Goal: Task Accomplishment & Management: Complete application form

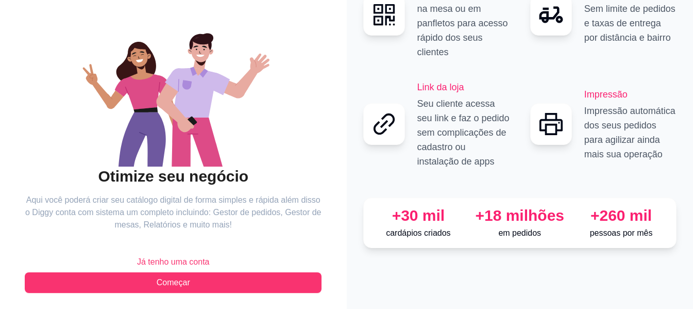
scroll to position [83, 0]
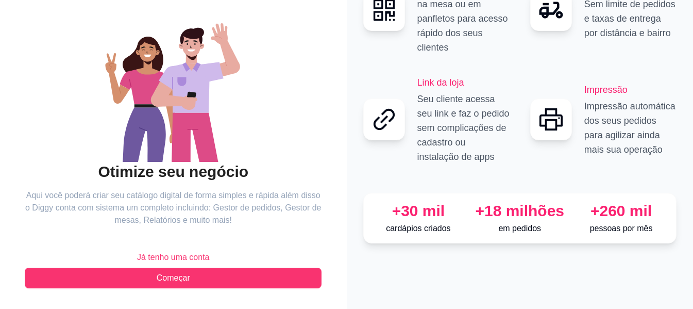
click at [199, 258] on span "Já tenho uma conta" at bounding box center [173, 257] width 73 height 12
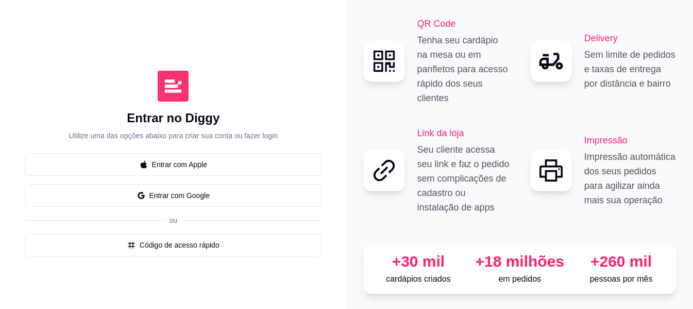
scroll to position [4, 0]
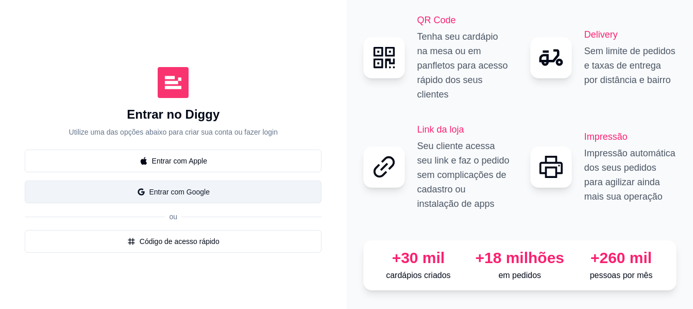
click at [210, 182] on button "Entrar com Google" at bounding box center [173, 191] width 297 height 23
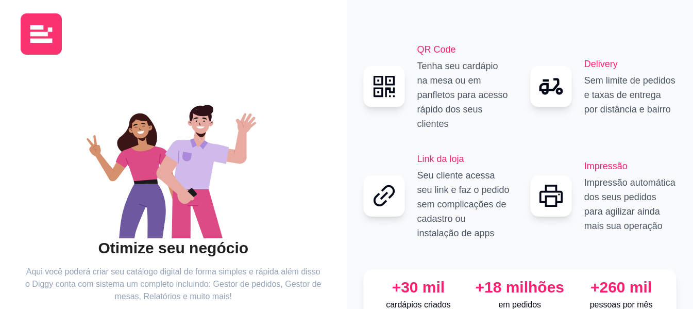
scroll to position [83, 0]
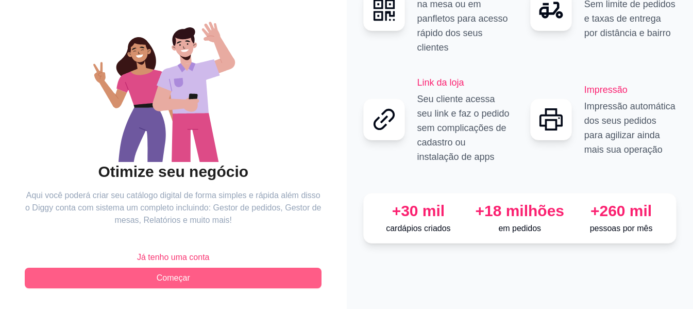
click at [194, 280] on button "Começar" at bounding box center [173, 277] width 297 height 21
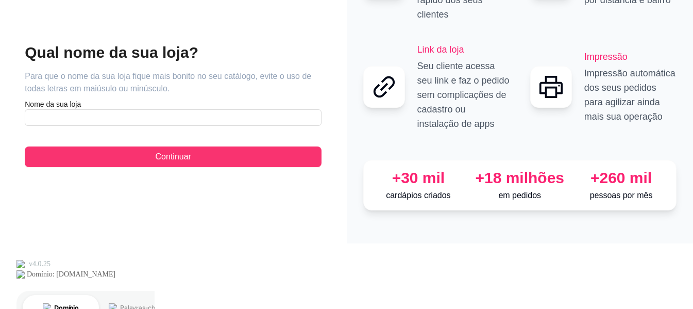
scroll to position [4, 0]
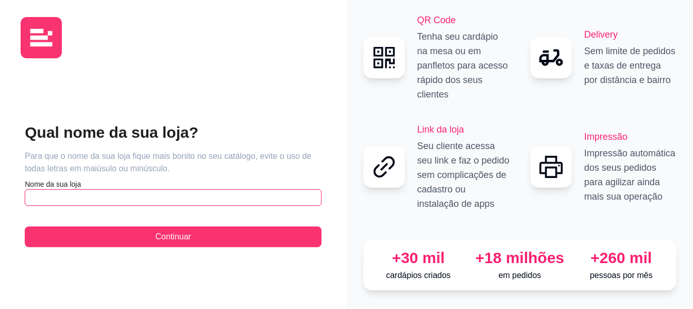
click at [114, 190] on input "text" at bounding box center [173, 197] width 297 height 16
type input "a"
type input "cardapio"
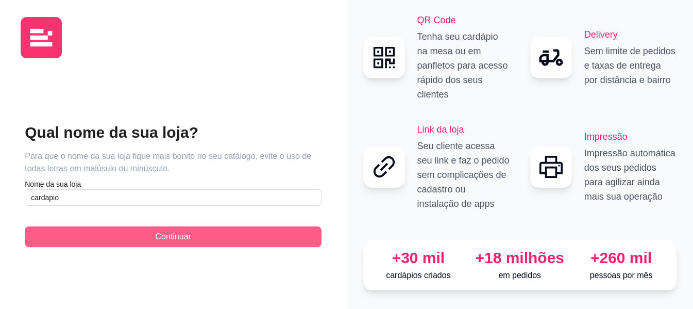
click at [171, 234] on span "Continuar" at bounding box center [174, 236] width 36 height 12
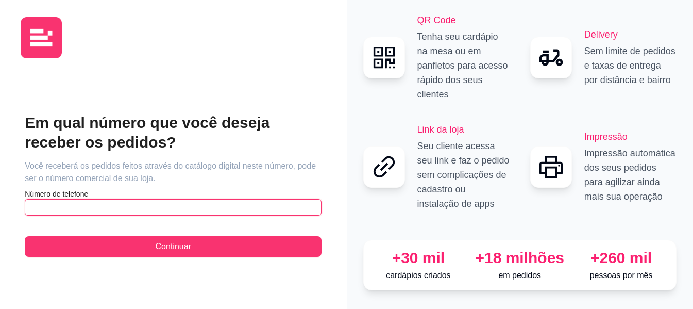
click at [89, 207] on input "text" at bounding box center [173, 207] width 297 height 16
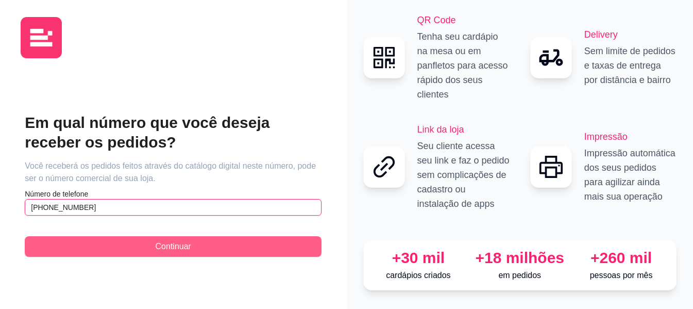
type input "[PHONE_NUMBER]"
click at [186, 246] on button "Continuar" at bounding box center [173, 246] width 297 height 21
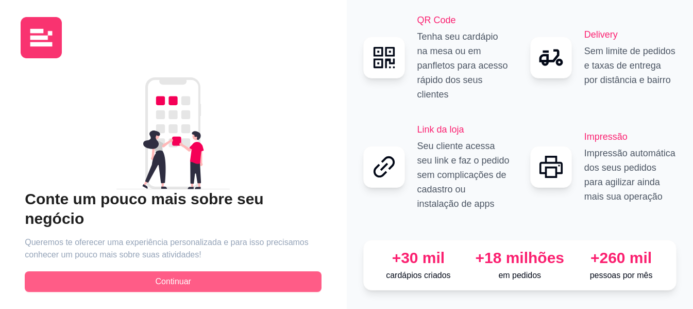
click at [196, 271] on button "Continuar" at bounding box center [173, 281] width 297 height 21
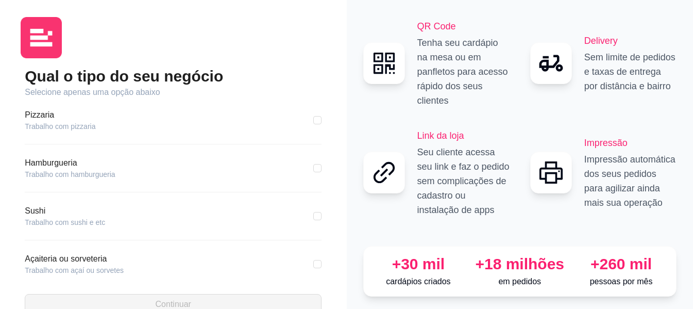
click at [136, 130] on div "Pizzaria Trabalho com pizzaria" at bounding box center [173, 120] width 297 height 23
click at [305, 118] on div "Pizzaria Trabalho com pizzaria" at bounding box center [173, 120] width 297 height 23
click at [313, 120] on input "checkbox" at bounding box center [317, 120] width 8 height 8
checkbox input "true"
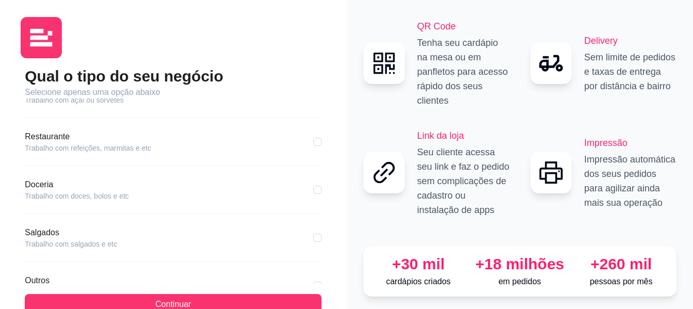
scroll to position [206, 0]
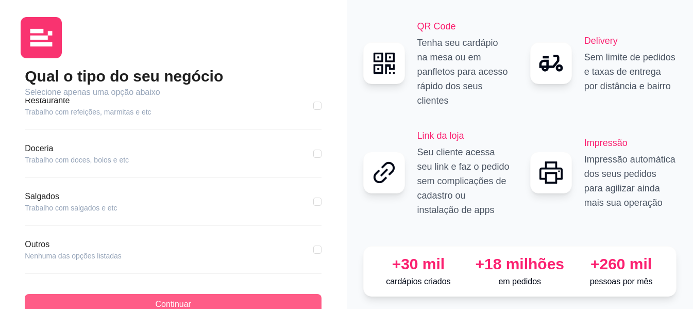
click at [197, 300] on button "Continuar" at bounding box center [173, 304] width 297 height 21
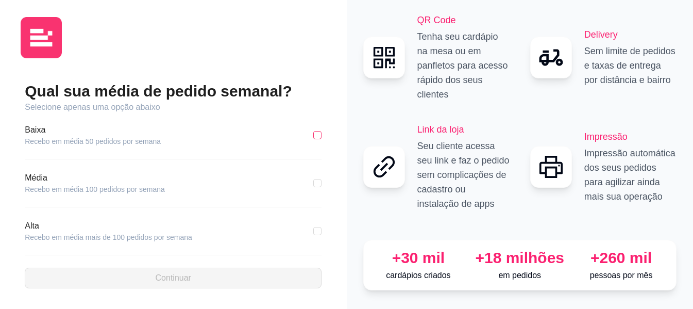
click at [319, 131] on input "checkbox" at bounding box center [317, 135] width 8 height 8
checkbox input "true"
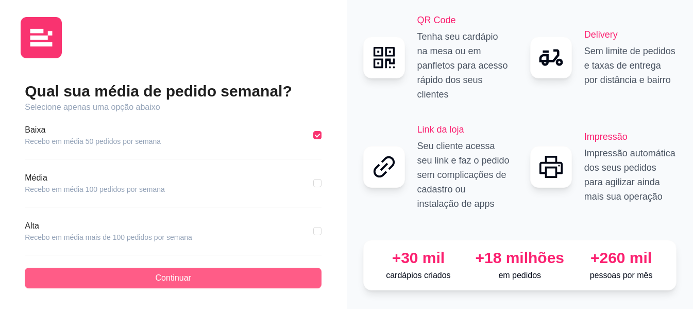
click at [243, 268] on button "Continuar" at bounding box center [173, 277] width 297 height 21
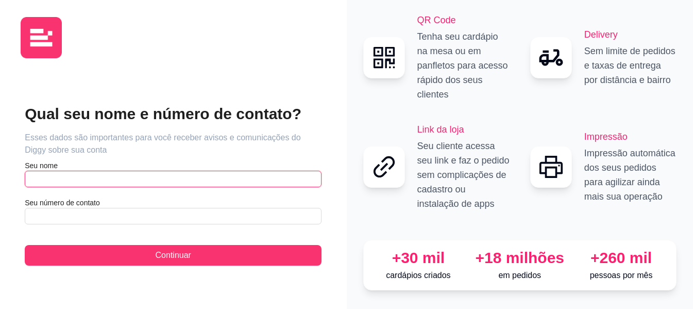
click at [258, 171] on input "text" at bounding box center [173, 179] width 297 height 16
type input "derson slva"
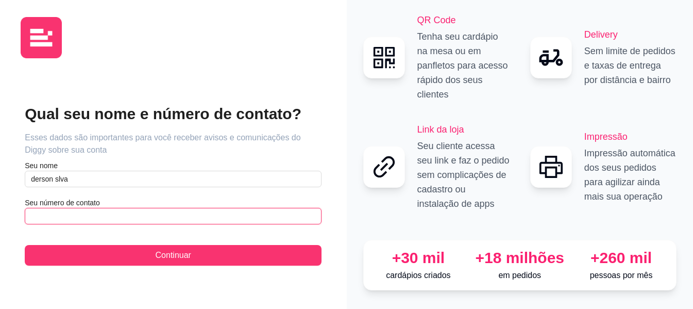
click at [130, 213] on input "text" at bounding box center [173, 216] width 297 height 16
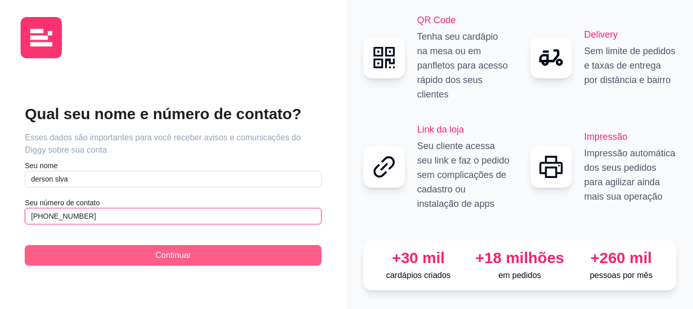
type input "[PHONE_NUMBER]"
click at [161, 251] on span "Continuar" at bounding box center [174, 255] width 36 height 12
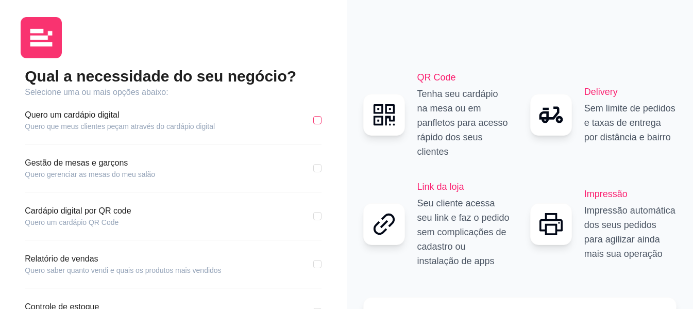
click at [317, 119] on input "checkbox" at bounding box center [317, 120] width 8 height 8
checkbox input "true"
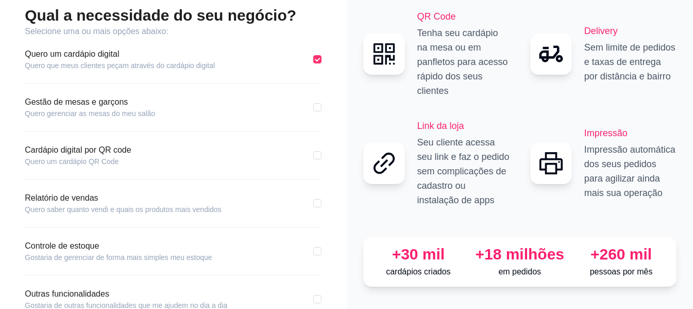
scroll to position [132, 0]
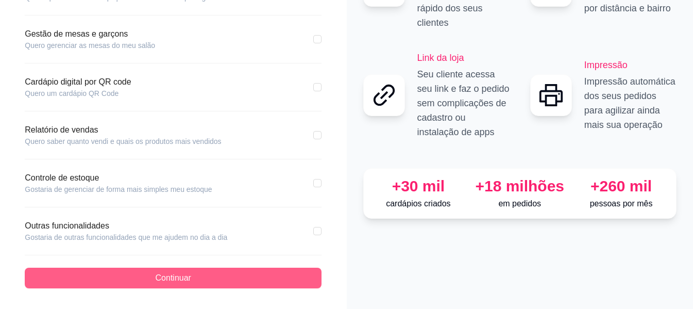
click at [226, 275] on button "Continuar" at bounding box center [173, 277] width 297 height 21
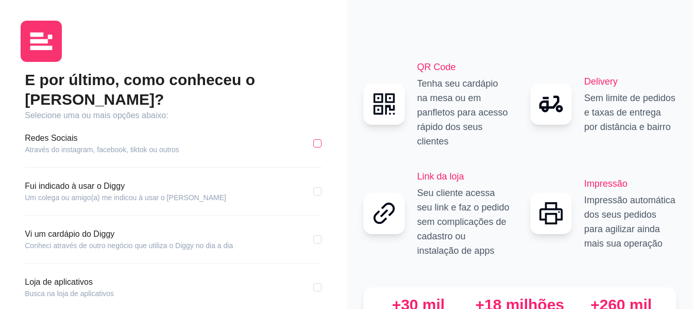
click at [319, 139] on input "checkbox" at bounding box center [317, 143] width 8 height 8
checkbox input "true"
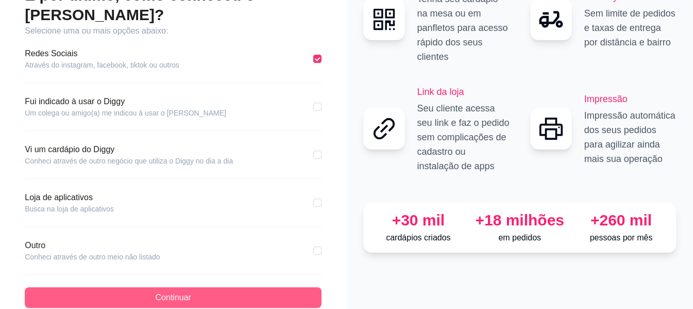
click at [215, 287] on button "Continuar" at bounding box center [173, 297] width 297 height 21
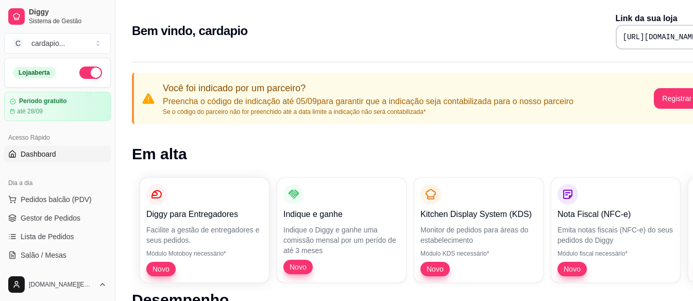
scroll to position [0, 49]
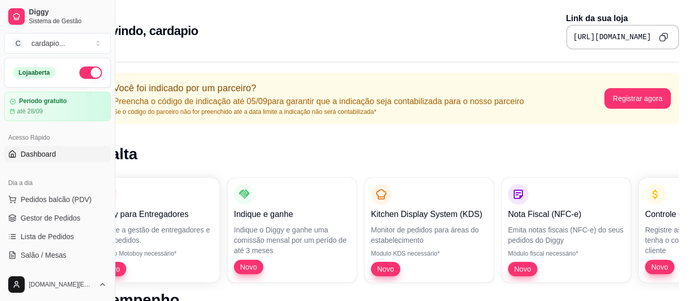
drag, startPoint x: 527, startPoint y: 36, endPoint x: 700, endPoint y: 38, distance: 172.6
click at [643, 38] on html "Diggy Sistema de Gestão C cardapio ... Loja aberta Período gratuito até 28/09 A…" at bounding box center [297, 150] width 693 height 301
click at [663, 36] on icon "Copy to clipboard" at bounding box center [663, 36] width 9 height 9
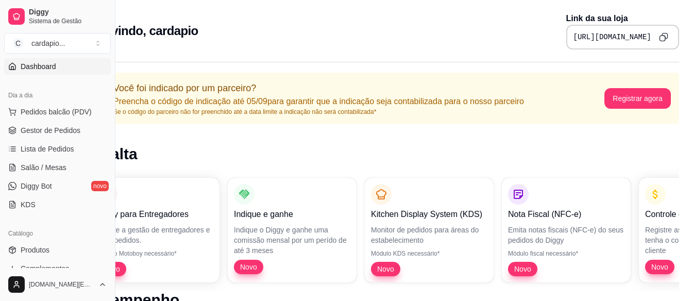
scroll to position [155, 0]
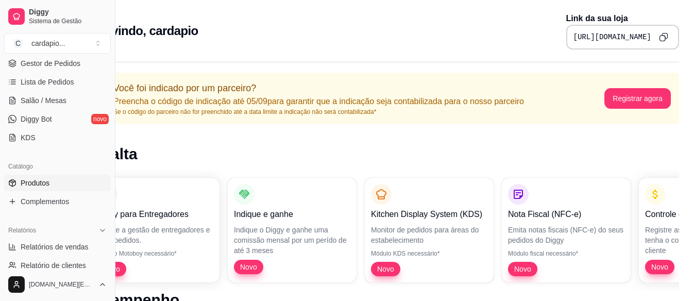
click at [52, 186] on link "Produtos" at bounding box center [57, 183] width 107 height 16
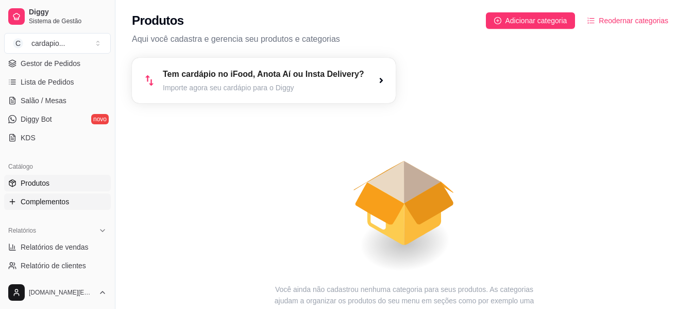
click at [44, 208] on link "Complementos" at bounding box center [57, 201] width 107 height 16
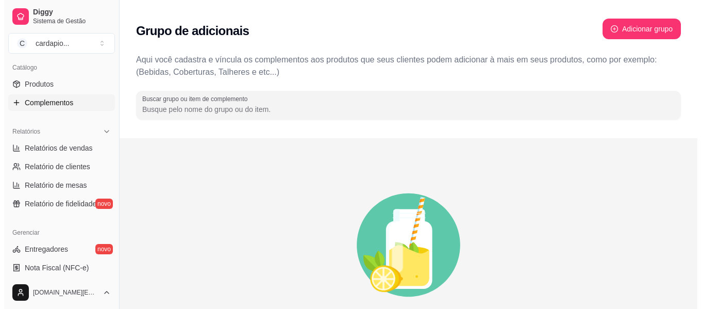
scroll to position [258, 0]
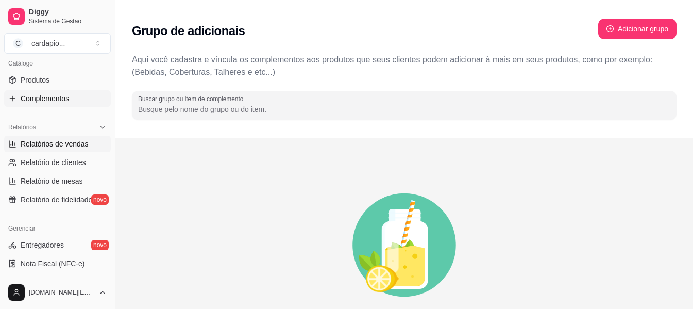
click at [76, 147] on span "Relatórios de vendas" at bounding box center [55, 144] width 68 height 10
select select "ALL"
select select "0"
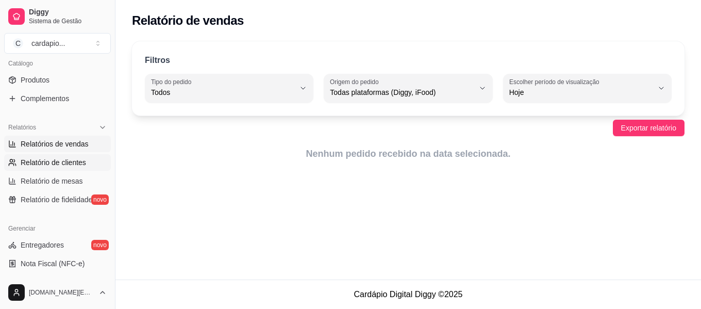
click at [52, 162] on span "Relatório de clientes" at bounding box center [53, 162] width 65 height 10
select select "30"
select select "HIGHEST_TOTAL_SPENT_WITH_ORDERS"
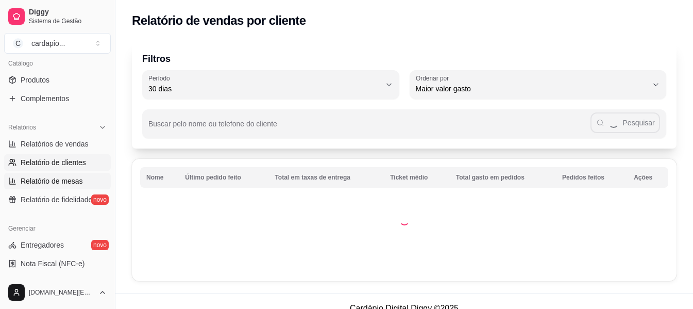
click at [49, 178] on span "Relatório de mesas" at bounding box center [52, 181] width 62 height 10
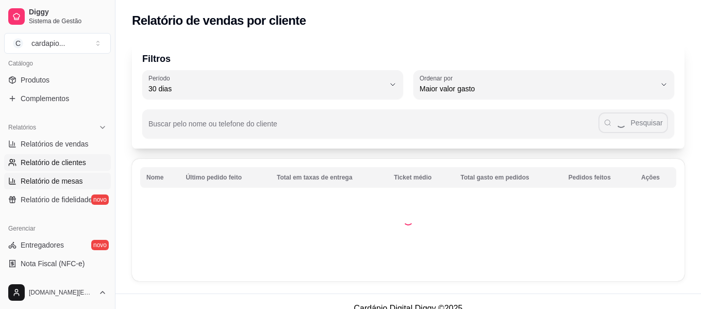
select select "TOTAL_OF_ORDERS"
select select "7"
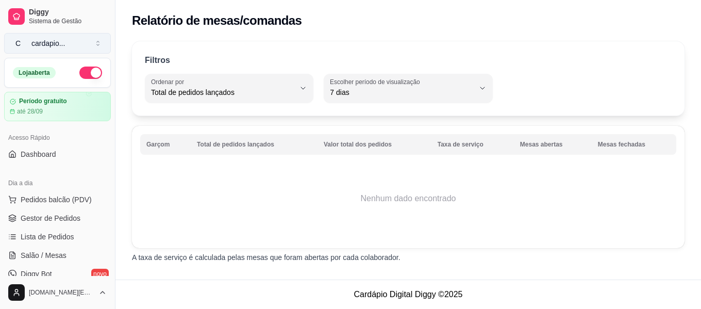
click at [70, 46] on button "C cardapio ..." at bounding box center [57, 43] width 107 height 21
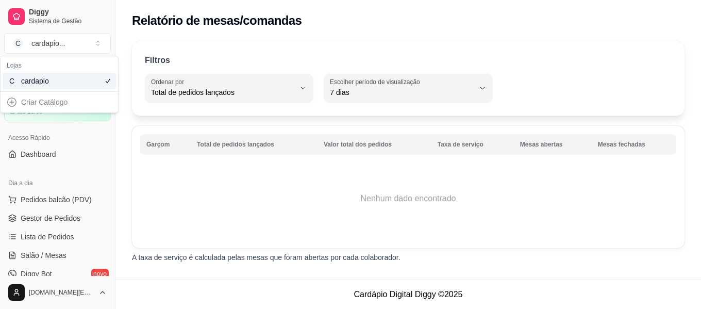
click at [57, 80] on div "cardapio" at bounding box center [44, 81] width 46 height 10
